Goal: Task Accomplishment & Management: Complete application form

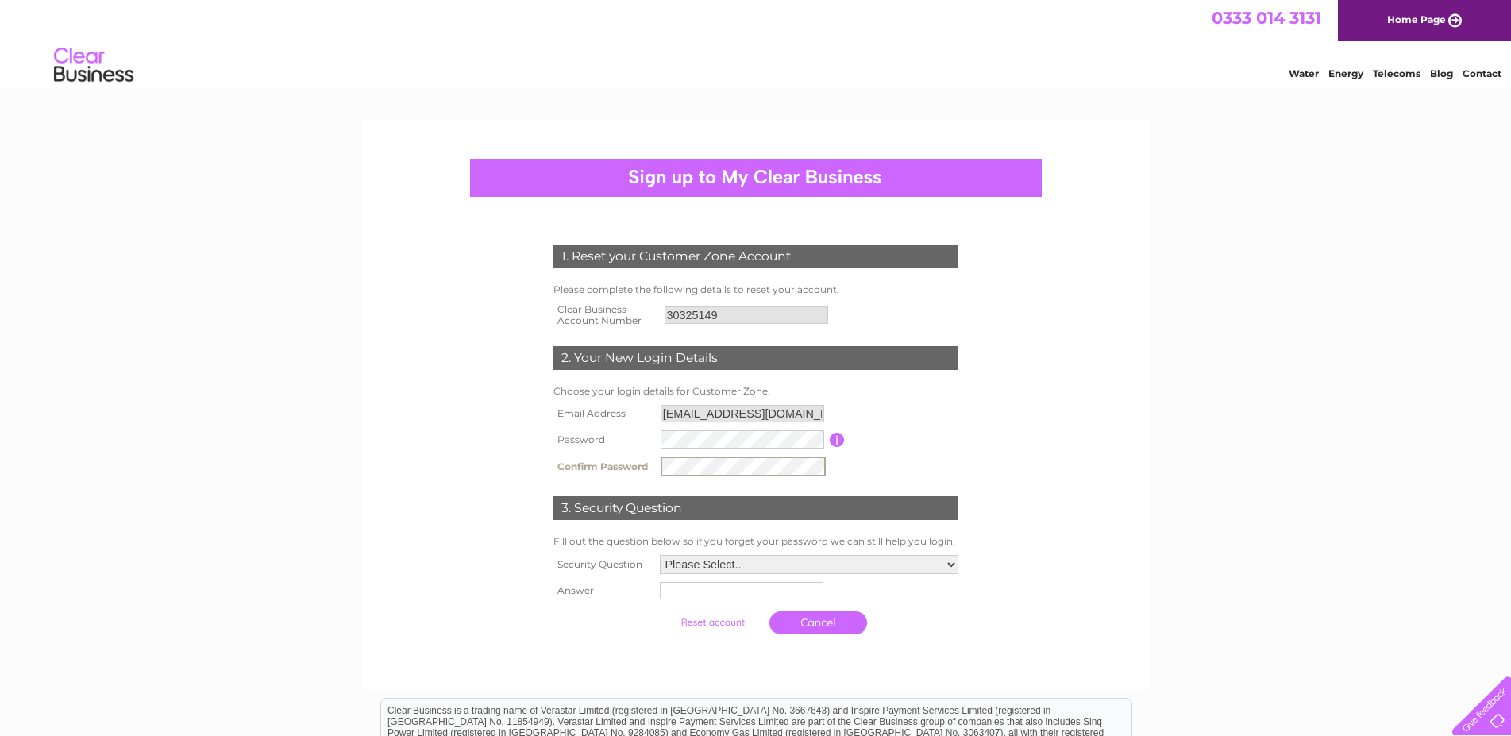
click at [660, 555] on select "Please Select.. In what town or city was your first job? In what town or city d…" at bounding box center [809, 564] width 298 height 19
select select "1"
click option "In what town or city was your first job?" at bounding box center [0, 0] width 0 height 0
click at [691, 584] on input "text" at bounding box center [742, 589] width 165 height 19
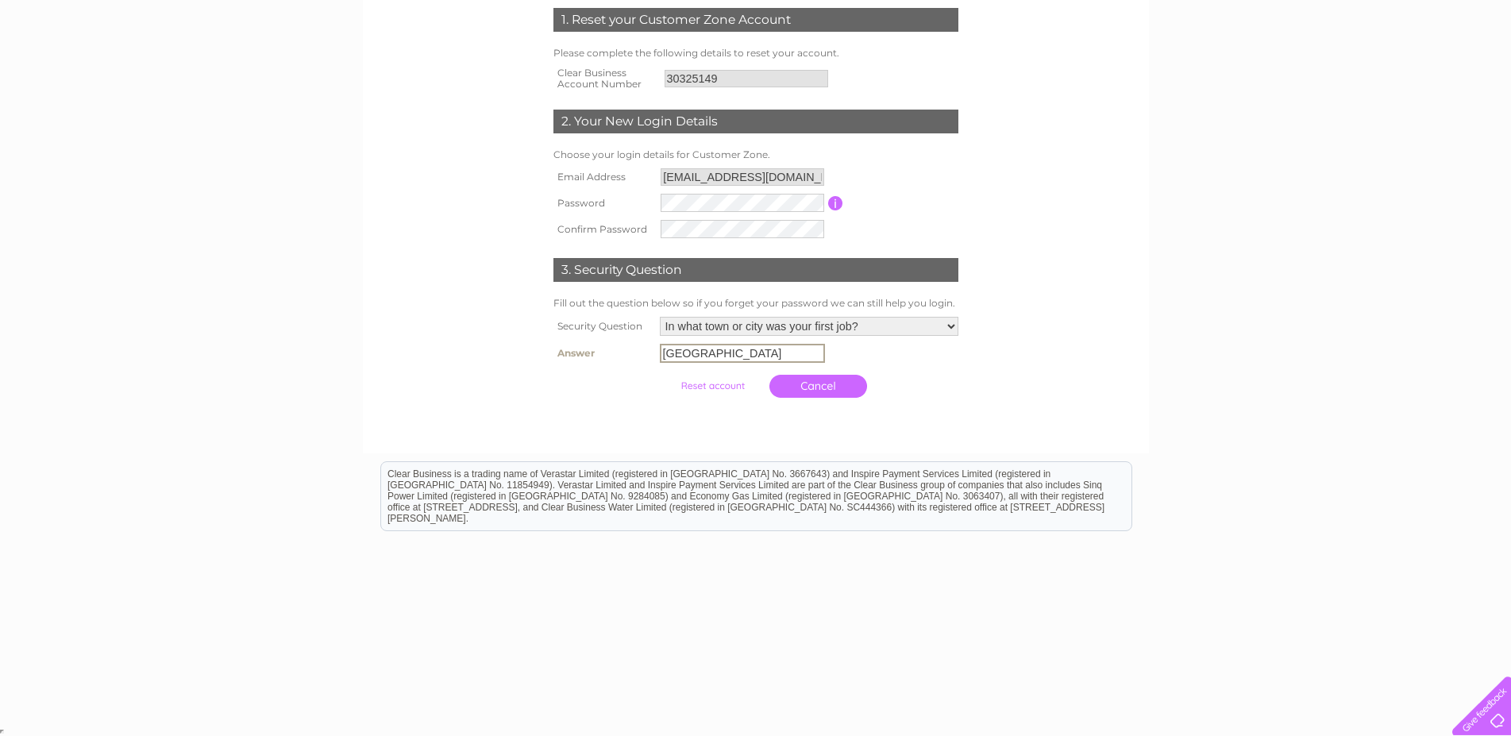
scroll to position [238, 0]
type input "Cambridge"
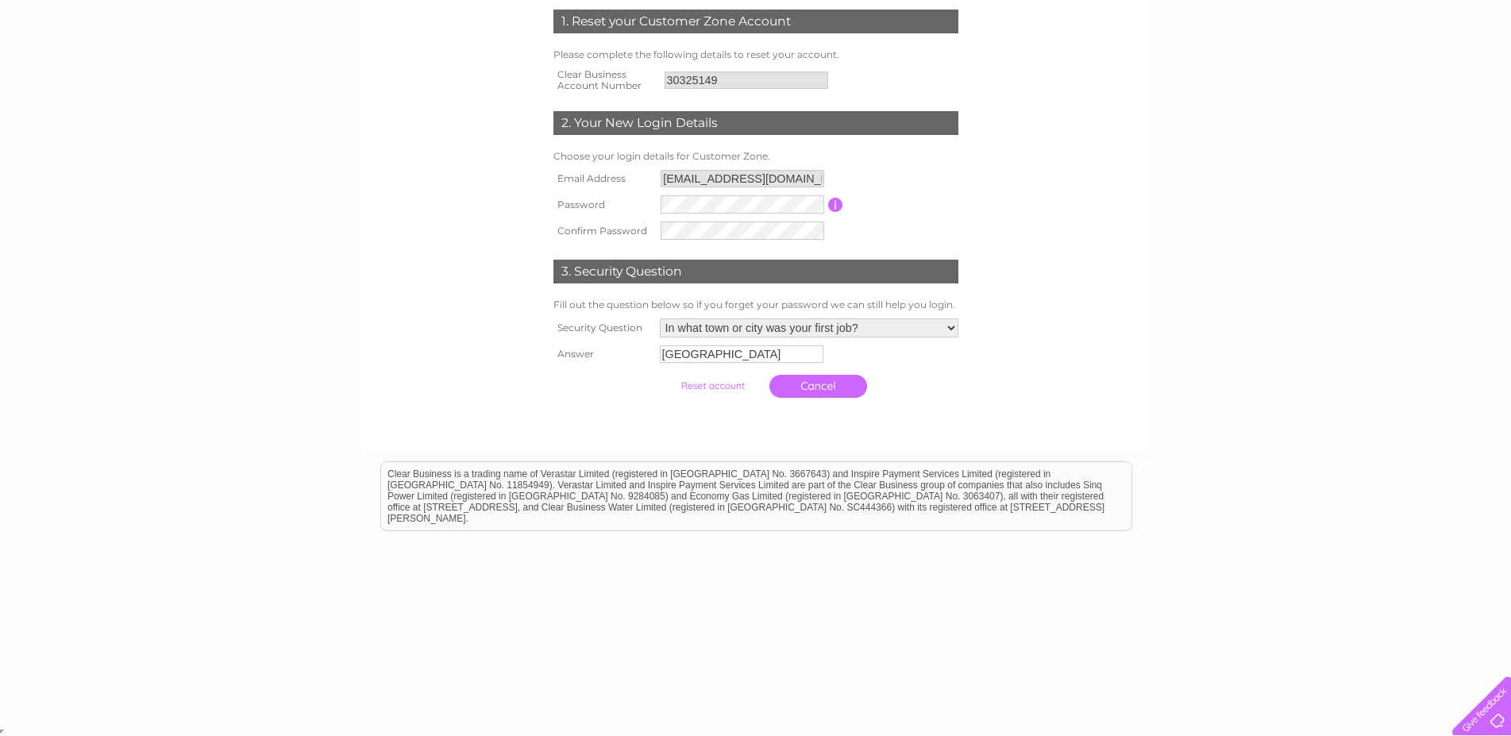
click at [702, 384] on input "submit" at bounding box center [713, 386] width 98 height 22
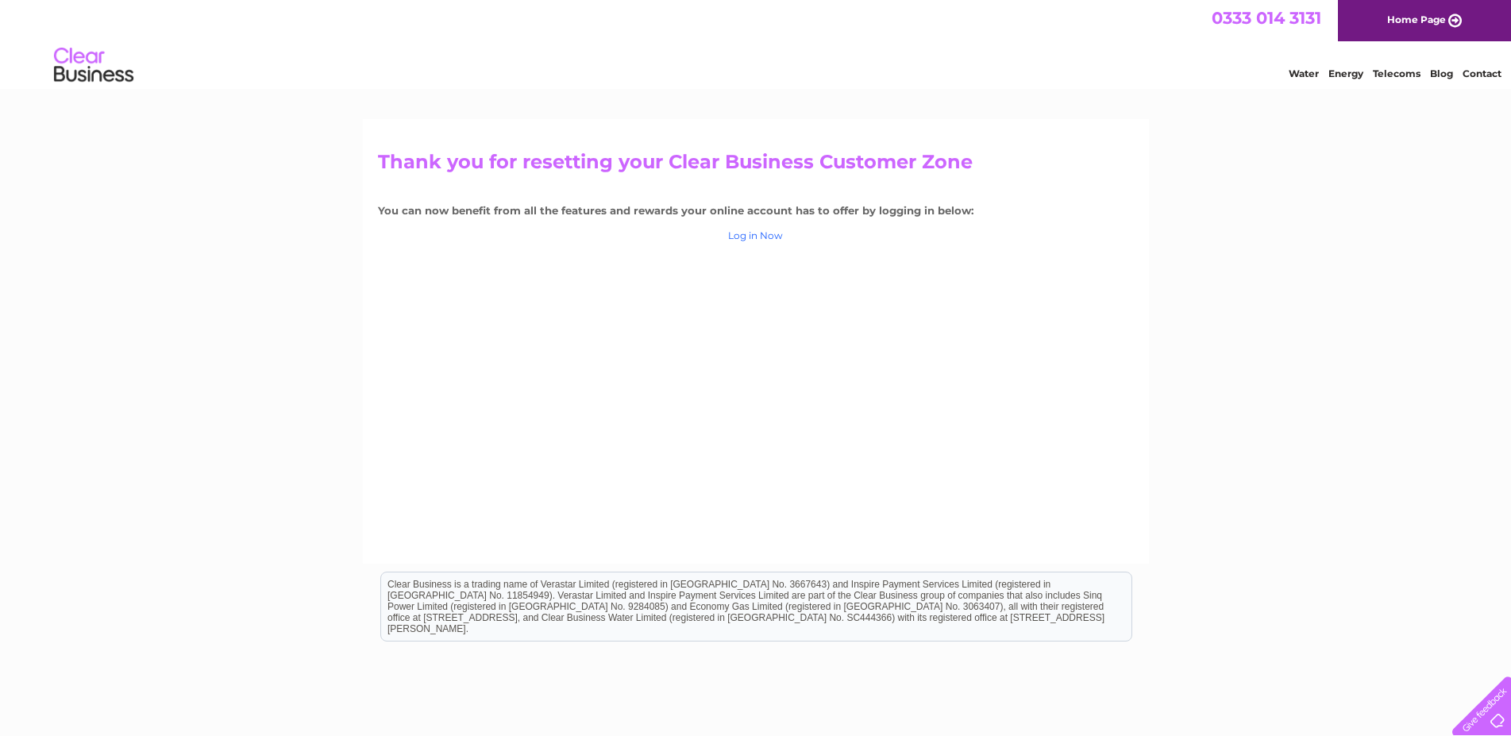
click at [765, 234] on link "Log in Now" at bounding box center [755, 235] width 55 height 12
